Goal: Task Accomplishment & Management: Manage account settings

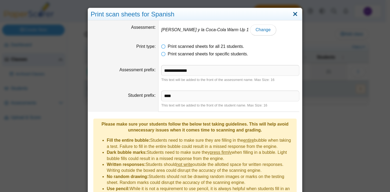
click at [293, 16] on link "Close" at bounding box center [295, 14] width 8 height 9
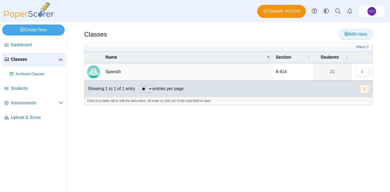
click at [346, 34] on icon at bounding box center [347, 34] width 4 height 4
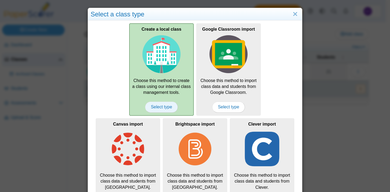
click at [162, 105] on span "Select type" at bounding box center [161, 107] width 32 height 11
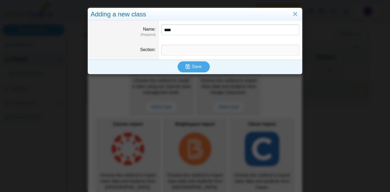
type input "****"
click at [176, 50] on input "Section" at bounding box center [230, 50] width 138 height 11
type input "*"
type input "*******"
click at [186, 68] on icon "submit" at bounding box center [188, 66] width 5 height 5
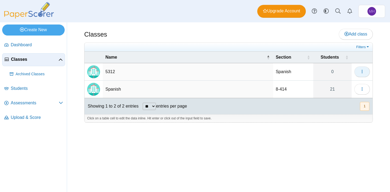
click at [363, 73] on icon "button" at bounding box center [362, 71] width 4 height 4
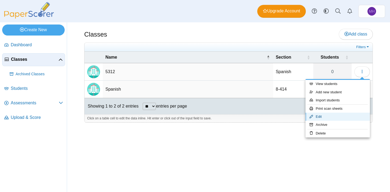
click at [324, 115] on link "Edit" at bounding box center [338, 117] width 64 height 8
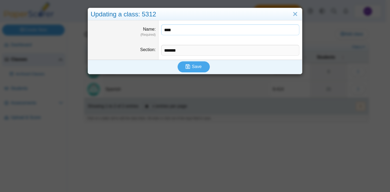
drag, startPoint x: 193, startPoint y: 30, endPoint x: 155, endPoint y: 28, distance: 37.7
click at [155, 28] on dl "Name (Required) ****" at bounding box center [195, 30] width 214 height 20
type input "*******"
drag, startPoint x: 181, startPoint y: 52, endPoint x: 158, endPoint y: 50, distance: 23.2
click at [159, 50] on dd "*******" at bounding box center [231, 50] width 144 height 19
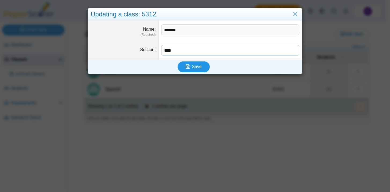
type input "****"
click at [197, 66] on span "Save" at bounding box center [197, 66] width 10 height 5
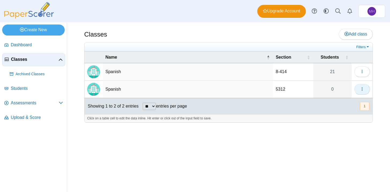
click at [362, 91] on icon "button" at bounding box center [362, 89] width 4 height 4
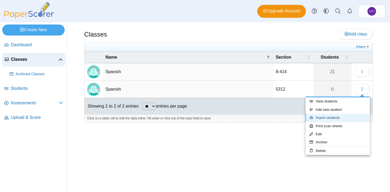
click at [336, 117] on link "Import students" at bounding box center [338, 118] width 64 height 8
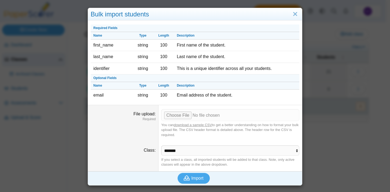
click at [205, 126] on link "download a sample CSV" at bounding box center [193, 125] width 38 height 4
click at [185, 114] on input "File upload" at bounding box center [230, 115] width 138 height 12
click at [178, 116] on input "File upload" at bounding box center [230, 115] width 138 height 12
type input "**********"
click at [193, 178] on span "Import" at bounding box center [197, 178] width 12 height 5
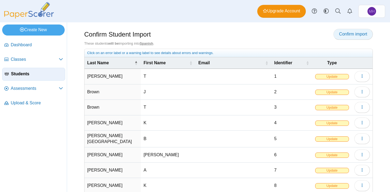
click at [344, 35] on span "Confirm import" at bounding box center [353, 34] width 28 height 5
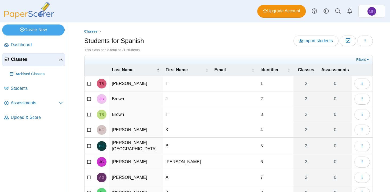
click at [28, 59] on span "Classes" at bounding box center [35, 59] width 48 height 6
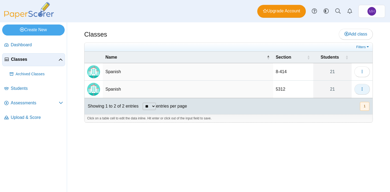
click at [360, 91] on icon "button" at bounding box center [362, 89] width 4 height 4
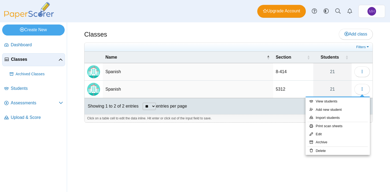
click at [267, 89] on td "Spanish" at bounding box center [188, 89] width 171 height 17
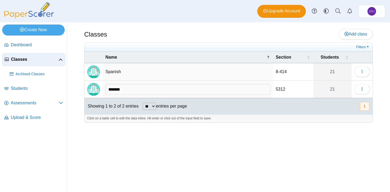
click at [295, 93] on td "5312" at bounding box center [293, 89] width 40 height 17
click at [112, 90] on td "Spanish" at bounding box center [188, 89] width 171 height 17
click at [96, 88] on img "Locally created class" at bounding box center [93, 89] width 13 height 13
click at [195, 90] on td "Spanish" at bounding box center [188, 89] width 171 height 17
click at [245, 109] on div "Showing 1 to 2 of 2 entries ** ** ** *** entries per page « Prev 1 Next »" at bounding box center [229, 106] width 288 height 16
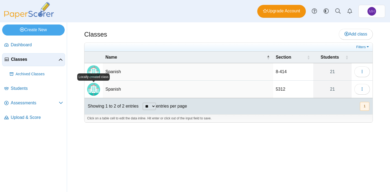
click at [98, 87] on img "Locally created class" at bounding box center [93, 89] width 13 height 13
click at [360, 90] on button "button" at bounding box center [363, 89] width 16 height 11
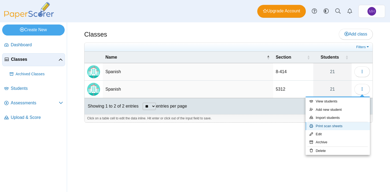
click at [332, 124] on link "Print scan sheets" at bounding box center [338, 126] width 64 height 8
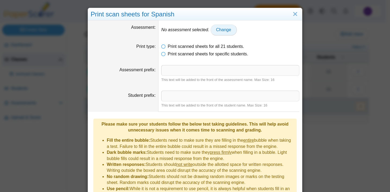
click at [221, 27] on span "Change" at bounding box center [223, 29] width 15 height 5
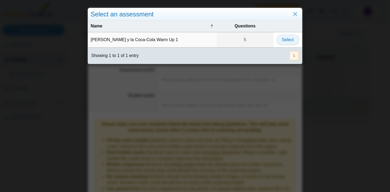
click at [282, 42] on span "Select" at bounding box center [288, 39] width 12 height 5
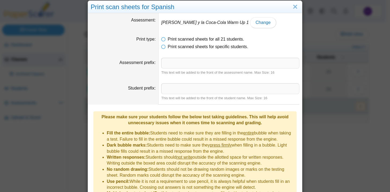
scroll to position [7, 0]
click at [238, 63] on input "Assessment prefix" at bounding box center [230, 63] width 138 height 11
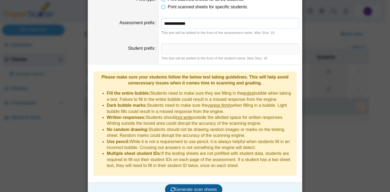
type input "**********"
click at [207, 187] on span "Generate scan sheets" at bounding box center [194, 189] width 46 height 5
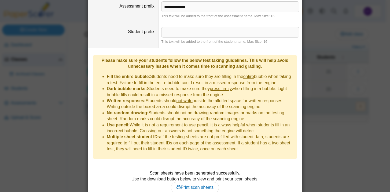
scroll to position [78, 0]
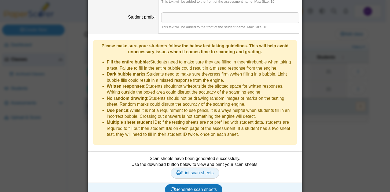
click at [195, 170] on span "Print scan sheets" at bounding box center [195, 172] width 37 height 5
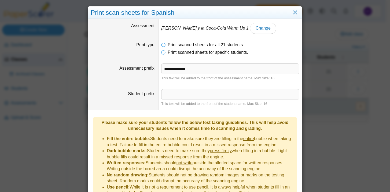
scroll to position [1, 0]
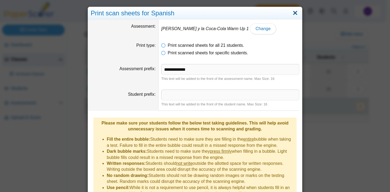
click at [294, 13] on link "Close" at bounding box center [295, 13] width 8 height 9
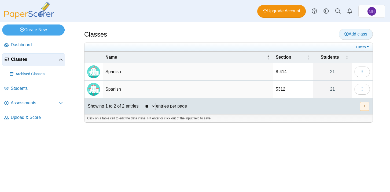
click at [349, 35] on span "Add class" at bounding box center [356, 34] width 23 height 5
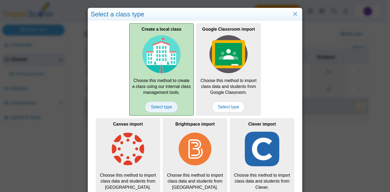
click at [171, 104] on span "Select type" at bounding box center [161, 107] width 32 height 11
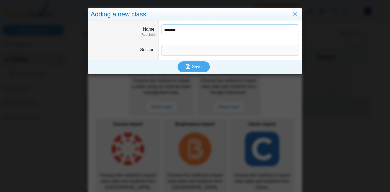
type input "*******"
click at [179, 49] on input "Section" at bounding box center [230, 50] width 138 height 11
type input "*****"
click at [192, 64] on span "Save" at bounding box center [197, 66] width 10 height 5
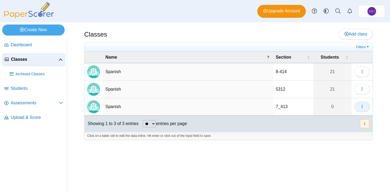
click at [362, 107] on icon "button" at bounding box center [362, 106] width 4 height 4
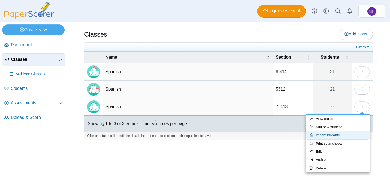
click at [342, 133] on link "Import students" at bounding box center [338, 135] width 64 height 8
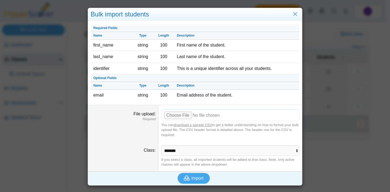
click at [175, 113] on input "File upload" at bounding box center [230, 115] width 138 height 12
click at [195, 179] on span "Import" at bounding box center [197, 178] width 12 height 5
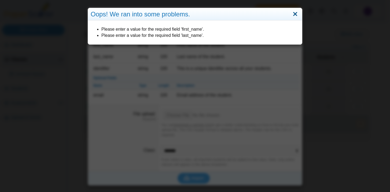
click at [293, 12] on link "Close" at bounding box center [295, 14] width 8 height 9
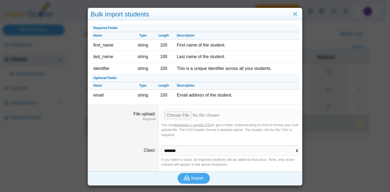
click at [196, 125] on link "download a sample CSV" at bounding box center [193, 125] width 38 height 4
click at [179, 115] on input "File upload" at bounding box center [230, 115] width 138 height 12
type input "**********"
click at [195, 175] on button "Import" at bounding box center [194, 178] width 32 height 11
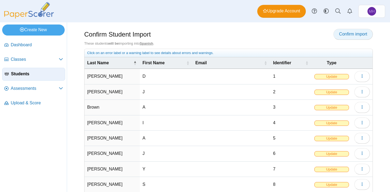
click at [349, 35] on span "Confirm import" at bounding box center [353, 34] width 28 height 5
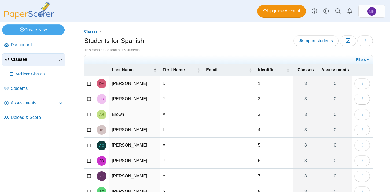
scroll to position [0, 0]
click at [363, 38] on span "button" at bounding box center [365, 40] width 4 height 5
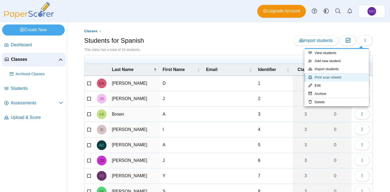
click at [332, 77] on link "Print scan sheets" at bounding box center [337, 77] width 64 height 8
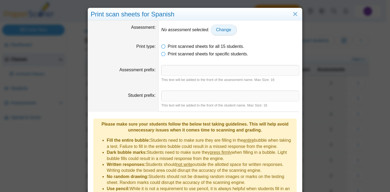
click at [230, 32] on link "Change" at bounding box center [224, 29] width 26 height 11
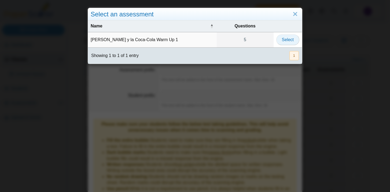
click at [293, 39] on button "Select" at bounding box center [288, 39] width 23 height 11
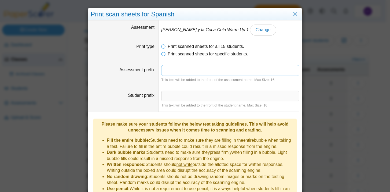
click at [244, 69] on input "Assessment prefix" at bounding box center [230, 70] width 138 height 11
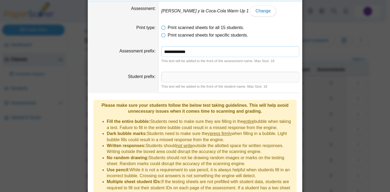
scroll to position [47, 0]
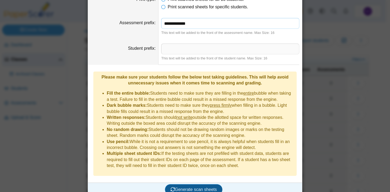
type input "**********"
click at [205, 187] on span "Generate scan sheets" at bounding box center [194, 189] width 46 height 5
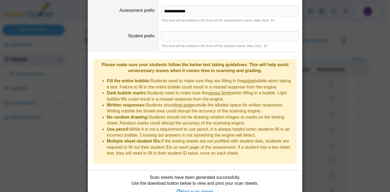
scroll to position [78, 0]
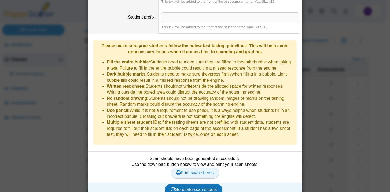
click at [202, 170] on span "Print scan sheets" at bounding box center [195, 172] width 37 height 5
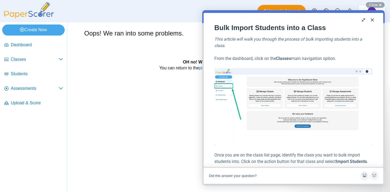
scroll to position [159, 0]
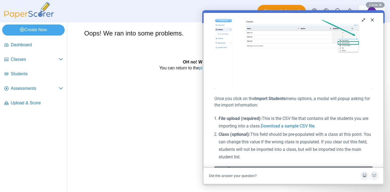
click at [373, 20] on button "Close" at bounding box center [372, 20] width 9 height 9
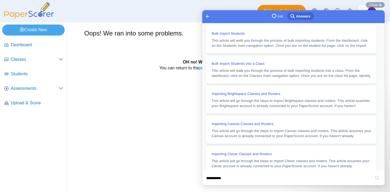
scroll to position [159, 0]
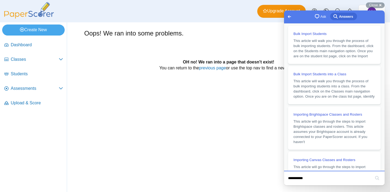
click at [289, 17] on span "Go back" at bounding box center [290, 16] width 6 height 6
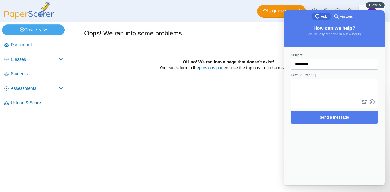
click at [378, 4] on span "Close" at bounding box center [374, 5] width 9 height 4
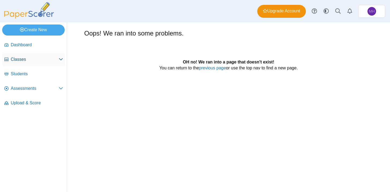
click at [44, 62] on span "Classes" at bounding box center [35, 59] width 48 height 6
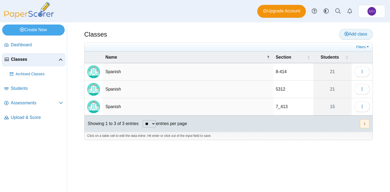
click at [350, 33] on span "Add class" at bounding box center [356, 34] width 23 height 5
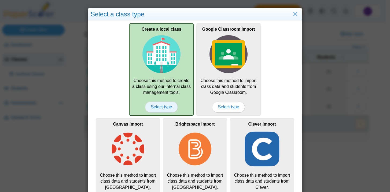
click at [165, 106] on span "Select type" at bounding box center [161, 107] width 32 height 11
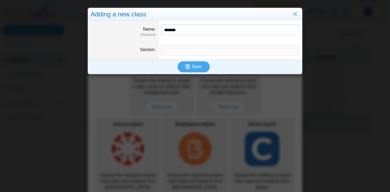
type input "*******"
click at [171, 52] on input "Section" at bounding box center [230, 50] width 138 height 11
type input "*****"
click at [184, 66] on button "Save" at bounding box center [194, 66] width 32 height 11
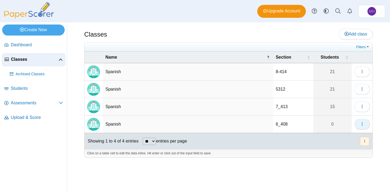
click at [361, 124] on icon "button" at bounding box center [362, 124] width 4 height 4
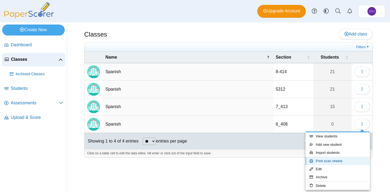
click at [342, 161] on link "Print scan sheets" at bounding box center [338, 161] width 64 height 8
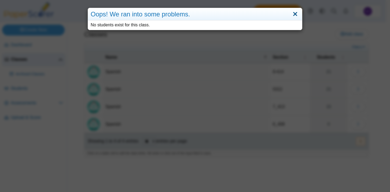
click at [292, 12] on link "Close" at bounding box center [295, 14] width 8 height 9
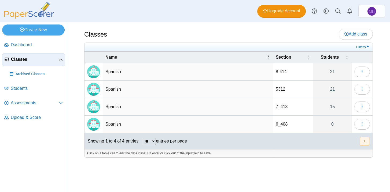
click at [117, 125] on td "Spanish" at bounding box center [188, 123] width 171 height 17
click at [294, 117] on td "6_408" at bounding box center [293, 123] width 40 height 17
click at [363, 125] on icon "button" at bounding box center [362, 124] width 4 height 4
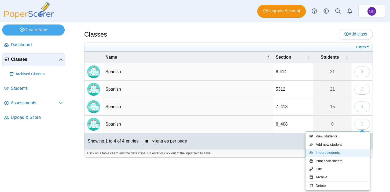
click at [340, 151] on link "Import students" at bounding box center [338, 153] width 64 height 8
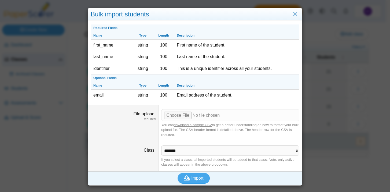
click at [204, 125] on link "download a sample CSV" at bounding box center [193, 125] width 38 height 4
click at [183, 114] on input "File upload" at bounding box center [230, 115] width 138 height 12
type input "**********"
click at [196, 176] on span "Import" at bounding box center [197, 178] width 12 height 5
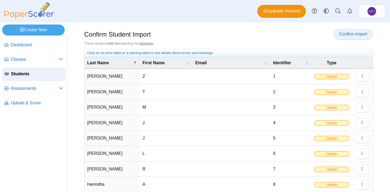
click at [356, 32] on span "Confirm import" at bounding box center [353, 34] width 28 height 5
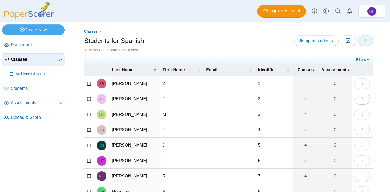
click at [363, 43] on span "button" at bounding box center [365, 40] width 4 height 5
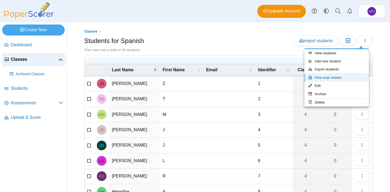
click at [336, 77] on link "Print scan sheets" at bounding box center [337, 78] width 64 height 8
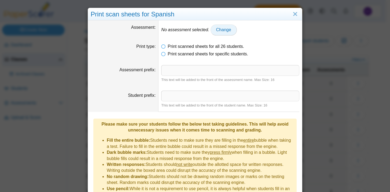
click at [220, 28] on span "Change" at bounding box center [223, 29] width 15 height 5
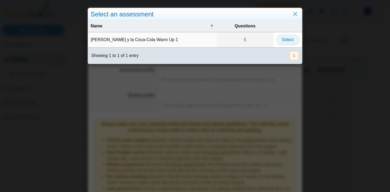
click at [282, 42] on span "Select" at bounding box center [288, 39] width 12 height 5
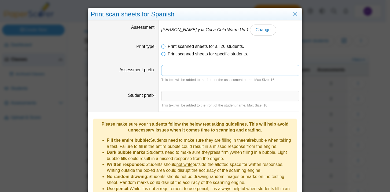
click at [206, 71] on input "Assessment prefix" at bounding box center [230, 70] width 138 height 11
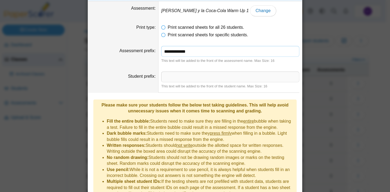
scroll to position [47, 0]
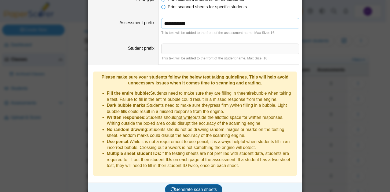
type input "**********"
click at [199, 184] on button "Generate scan sheets" at bounding box center [194, 189] width 58 height 11
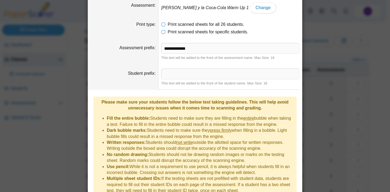
scroll to position [78, 0]
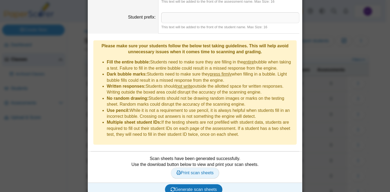
click at [191, 170] on span "Print scan sheets" at bounding box center [195, 172] width 37 height 5
